Goal: Task Accomplishment & Management: Manage account settings

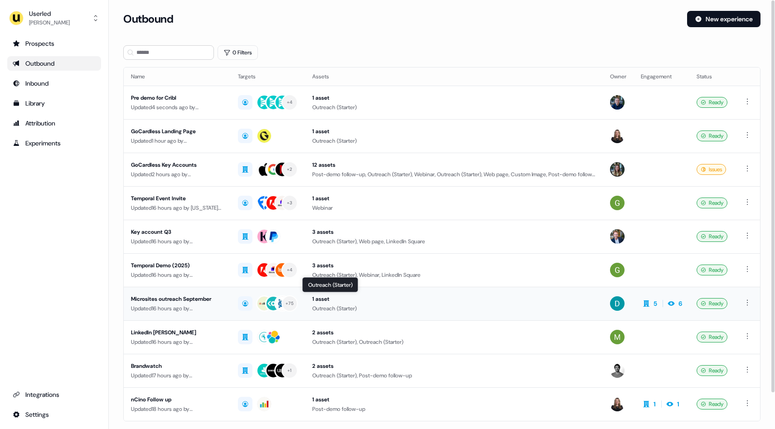
click at [453, 309] on div "Outreach (Starter)" at bounding box center [453, 308] width 283 height 9
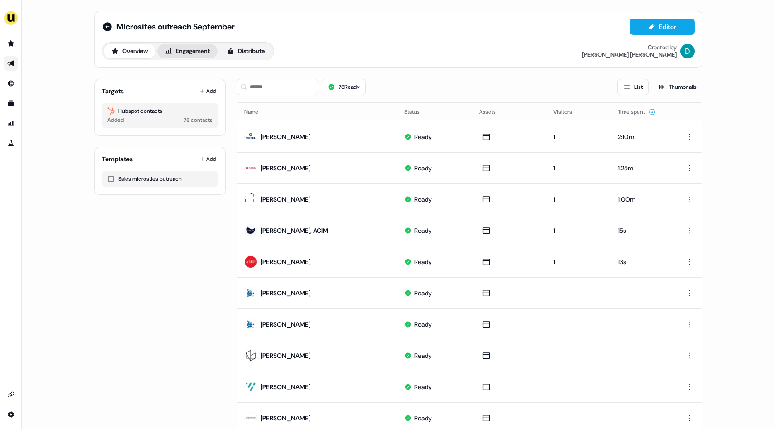
click at [208, 51] on button "Engagement" at bounding box center [187, 51] width 60 height 15
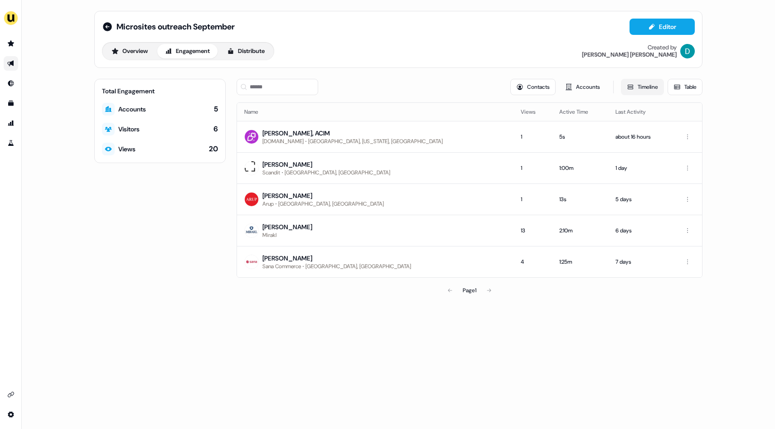
click at [639, 86] on button "Timeline" at bounding box center [642, 87] width 43 height 16
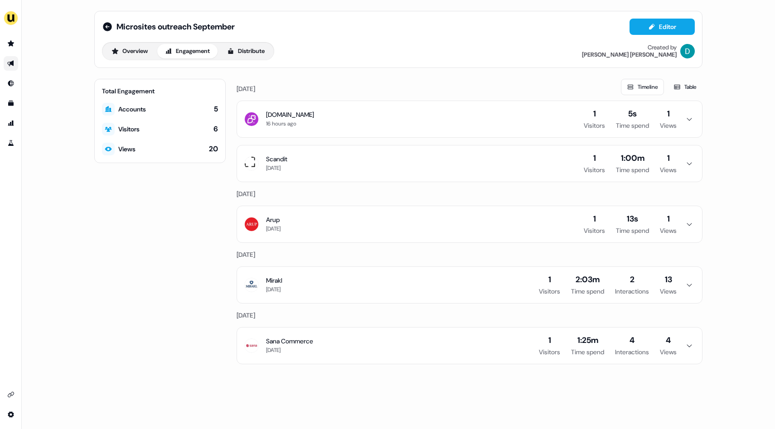
click at [687, 120] on icon "button" at bounding box center [689, 119] width 11 height 7
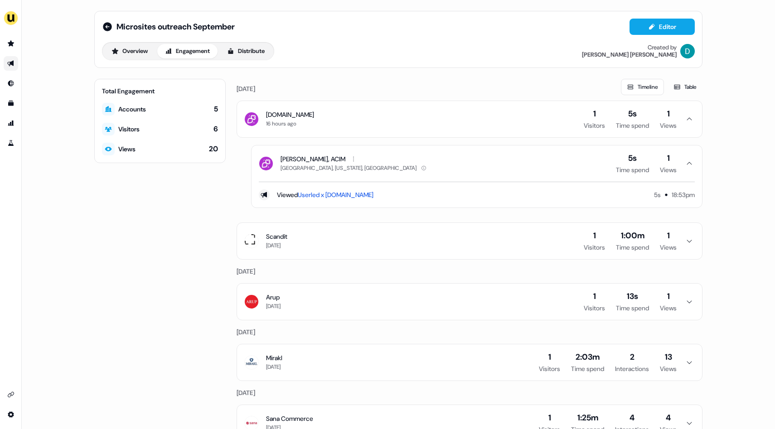
click at [678, 243] on button "Scandit [DATE] 1 Visitors 1:00m Time spend 1 Views" at bounding box center [469, 241] width 465 height 36
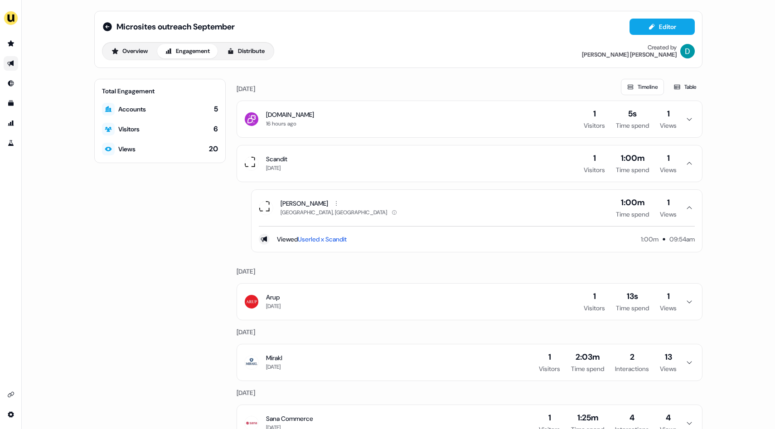
click at [684, 119] on icon "button" at bounding box center [689, 119] width 11 height 7
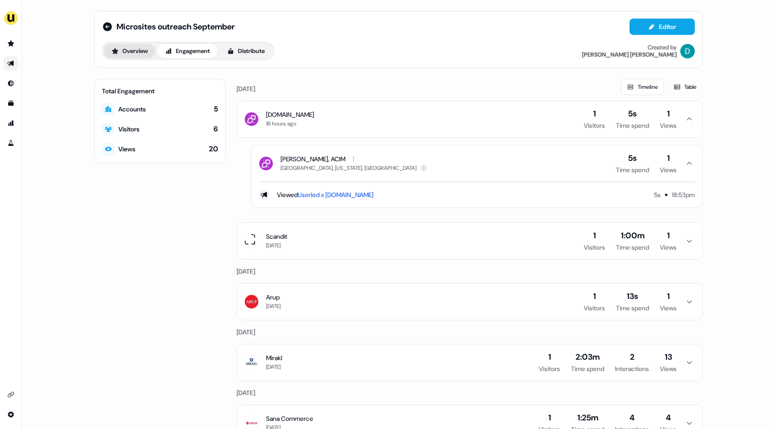
click at [151, 55] on button "Overview" at bounding box center [130, 51] width 52 height 15
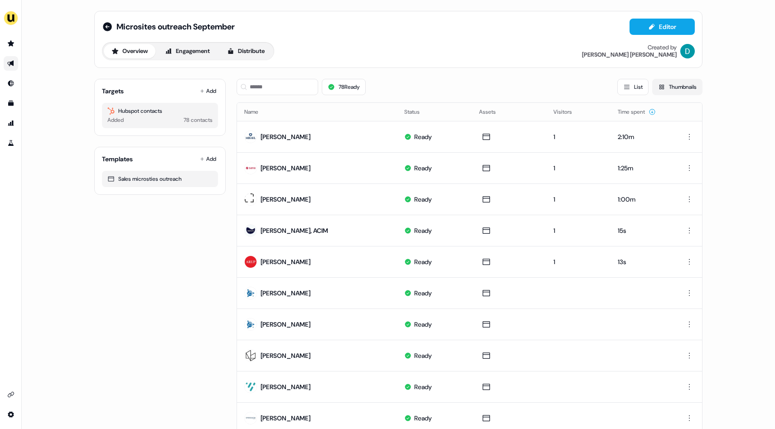
click at [663, 88] on button "Thumbnails" at bounding box center [678, 87] width 50 height 16
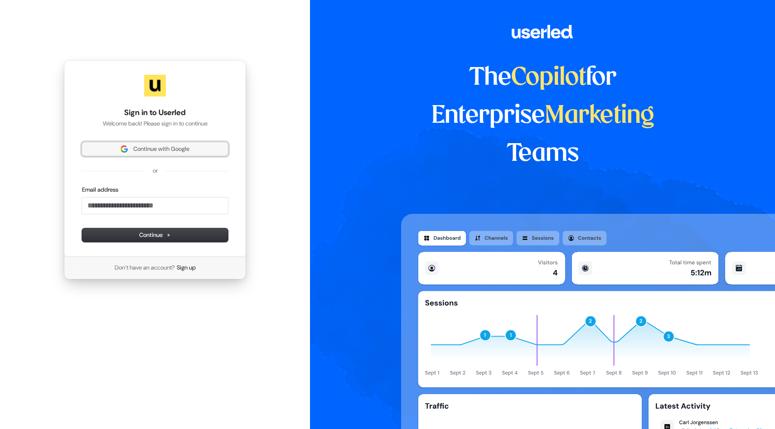
click at [178, 147] on span "Continue with Google" at bounding box center [161, 149] width 56 height 8
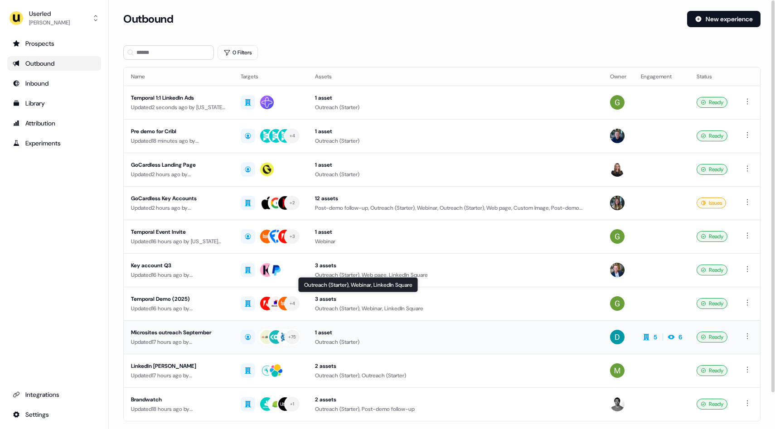
scroll to position [39, 0]
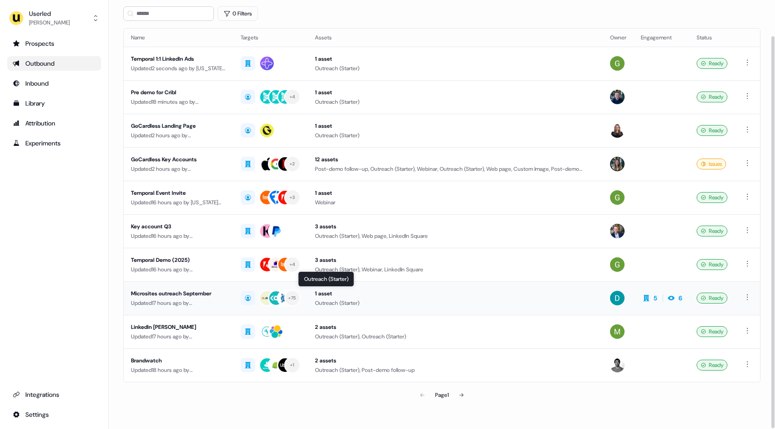
click at [497, 306] on div "Outreach (Starter)" at bounding box center [455, 303] width 281 height 9
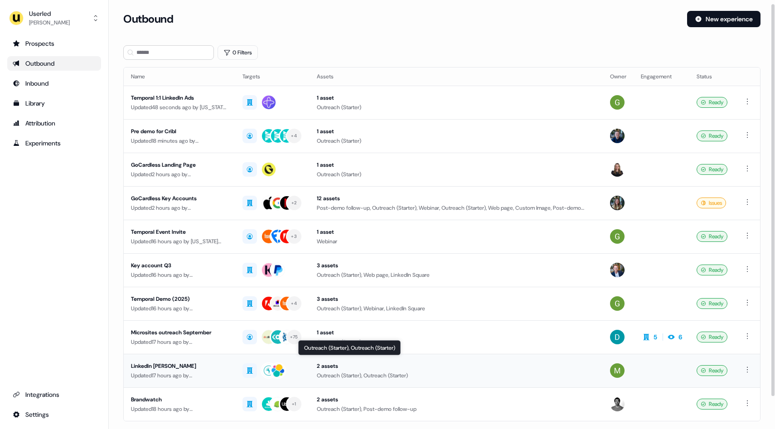
scroll to position [39, 0]
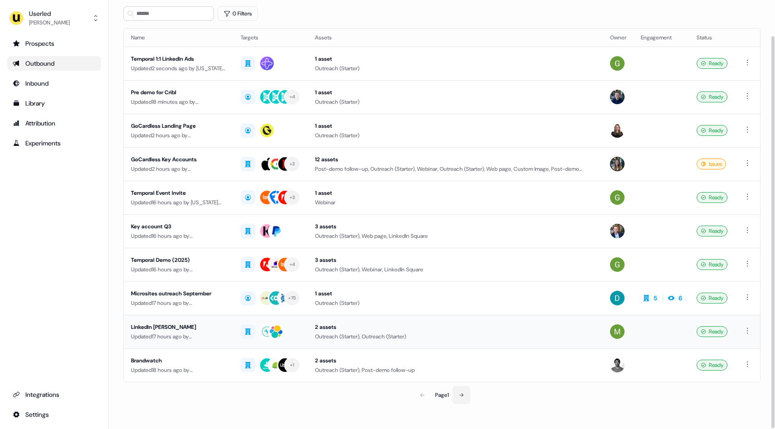
click at [459, 396] on button at bounding box center [462, 395] width 18 height 18
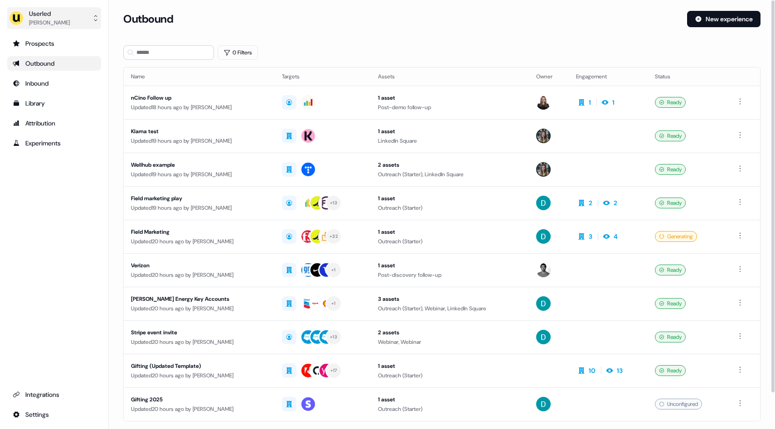
click at [96, 17] on icon "side nav menu" at bounding box center [95, 18] width 7 height 7
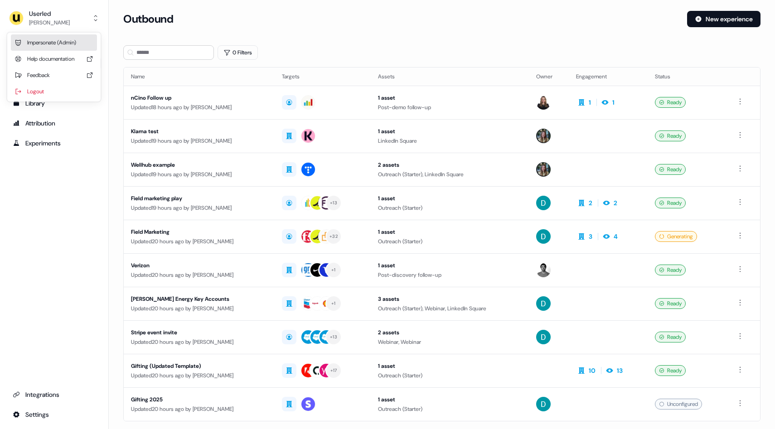
click at [80, 37] on div "Impersonate (Admin)" at bounding box center [54, 42] width 86 height 16
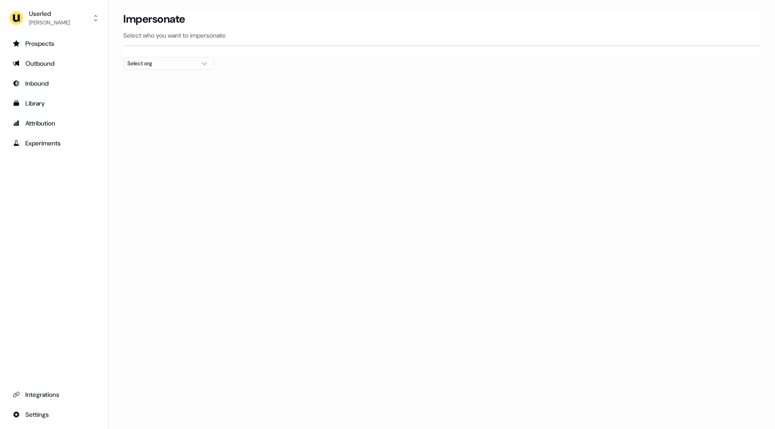
click at [161, 59] on div "Select org" at bounding box center [161, 63] width 68 height 9
click at [155, 155] on div "AffiniPay" at bounding box center [169, 155] width 90 height 15
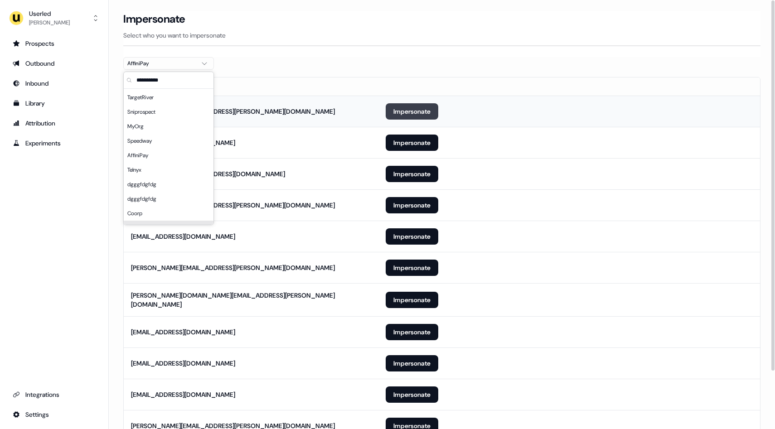
click at [405, 109] on button "Impersonate" at bounding box center [412, 111] width 53 height 16
